Goal: Check status: Check status

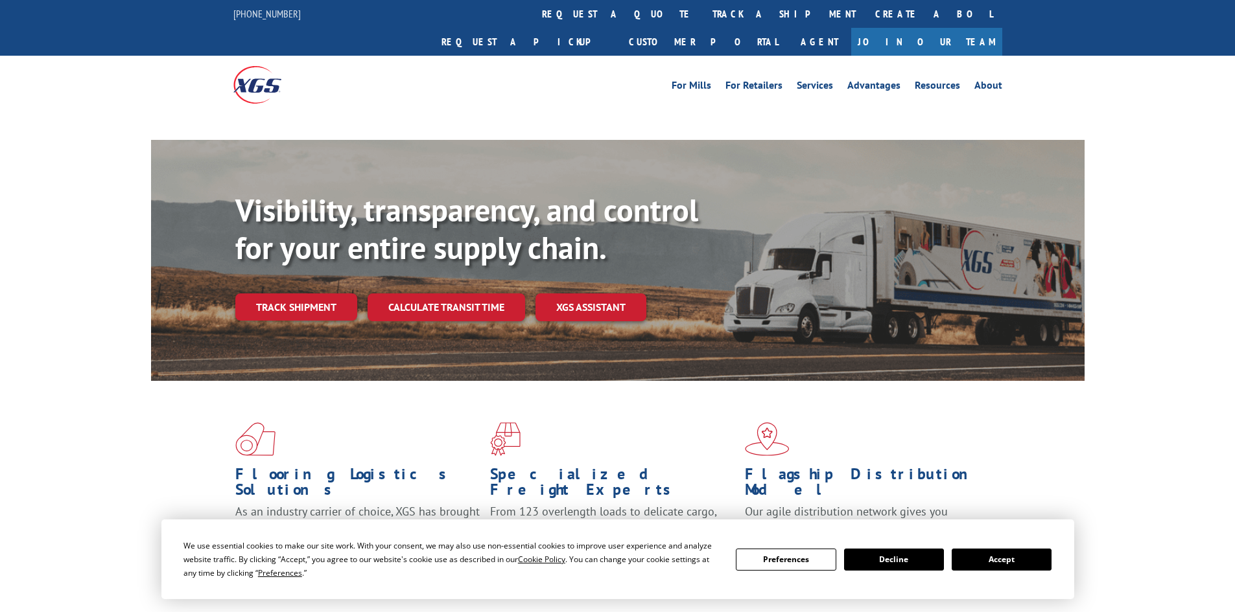
click at [338, 263] on div "Visibility, transparency, and control for your entire supply chain. Track shipm…" at bounding box center [659, 282] width 849 height 181
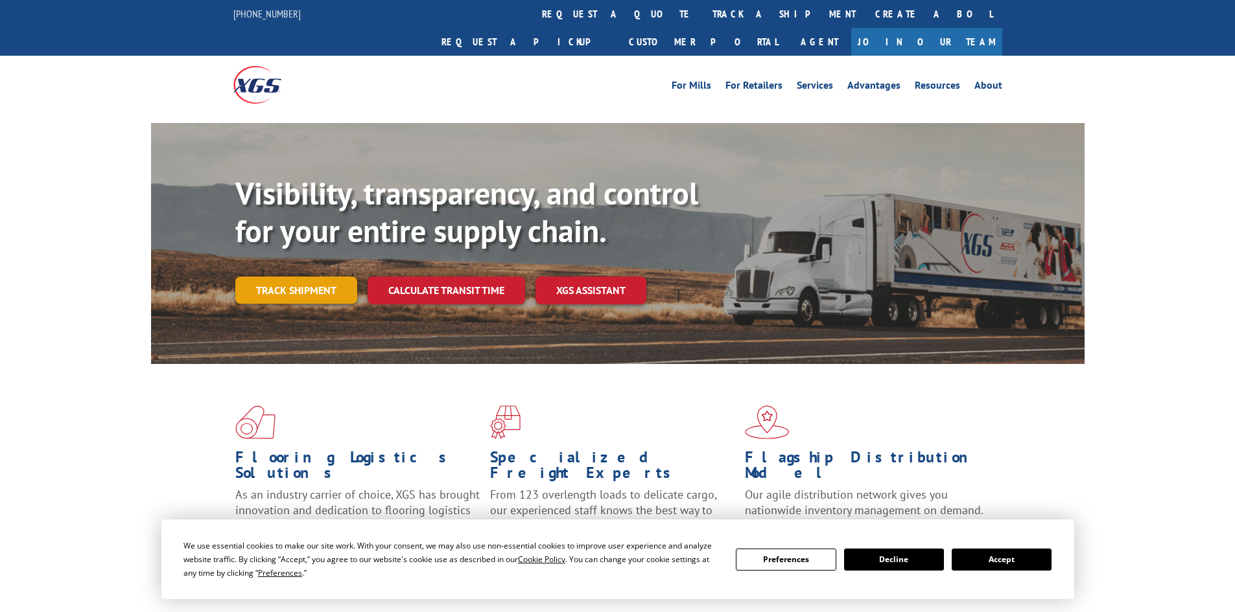
click at [338, 277] on link "Track shipment" at bounding box center [296, 290] width 122 height 27
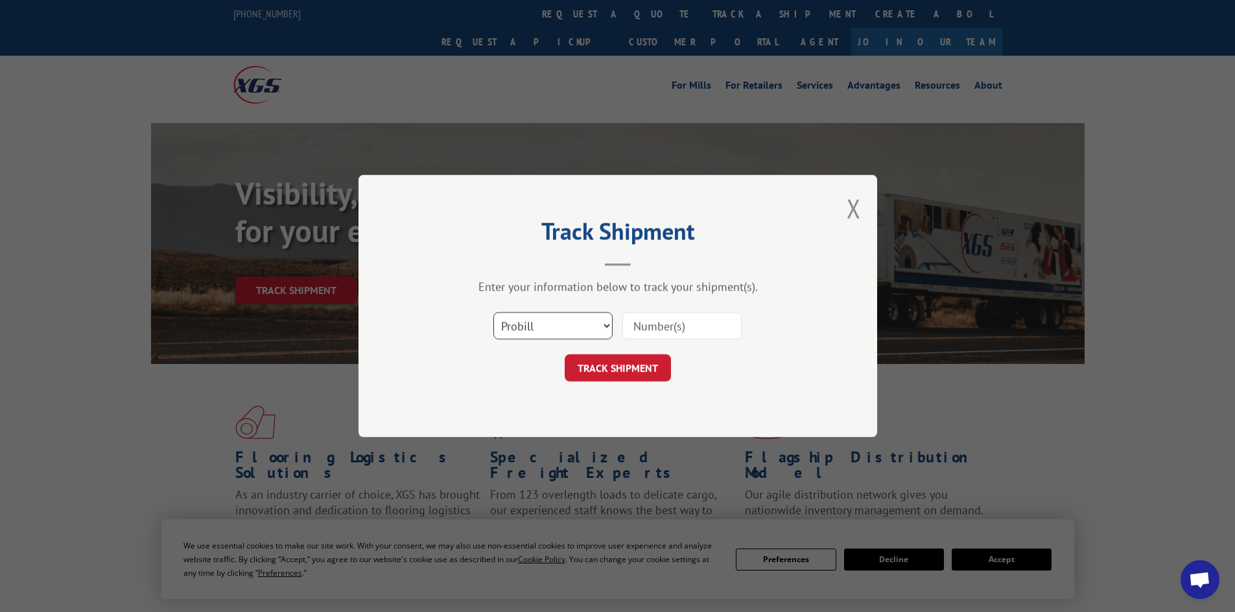
drag, startPoint x: 580, startPoint y: 313, endPoint x: 568, endPoint y: 335, distance: 25.2
click at [580, 313] on select "Select category... Probill BOL PO" at bounding box center [552, 325] width 119 height 27
select select "bol"
click at [493, 312] on select "Select category... Probill BOL PO" at bounding box center [552, 325] width 119 height 27
click at [666, 324] on input at bounding box center [681, 325] width 119 height 27
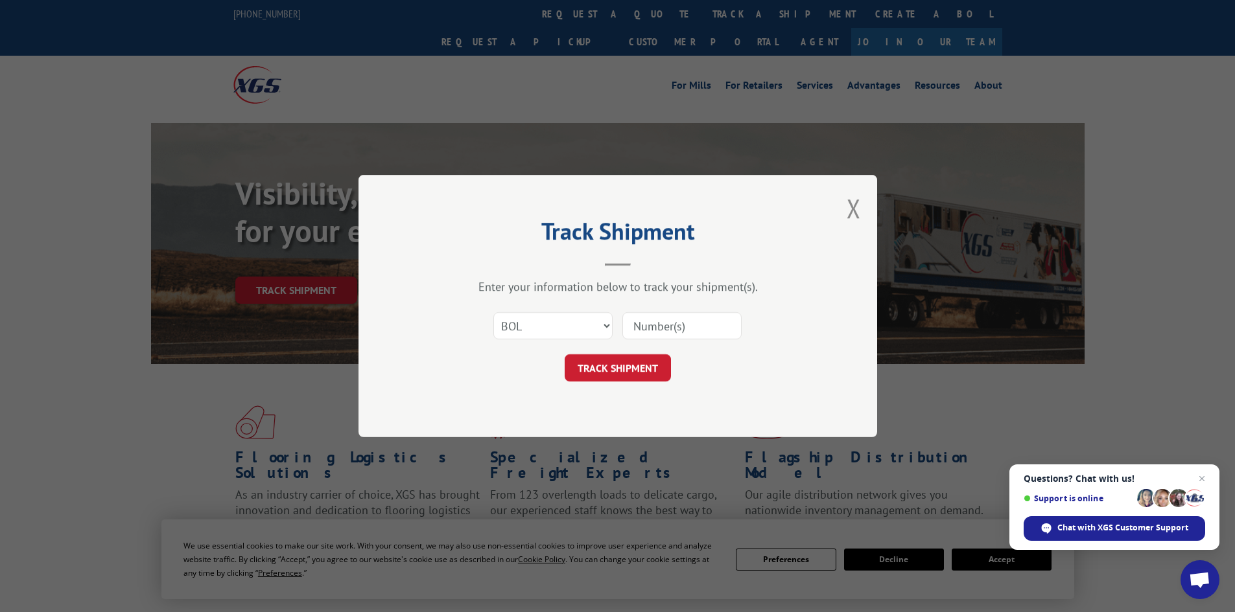
paste input "5199324"
type input "5199324"
drag, startPoint x: 657, startPoint y: 387, endPoint x: 653, endPoint y: 358, distance: 29.5
click at [657, 386] on div "Track Shipment Enter your information below to track your shipment(s). Select c…" at bounding box center [617, 306] width 518 height 262
click at [653, 358] on button "TRACK SHIPMENT" at bounding box center [618, 368] width 106 height 27
